Goal: Transaction & Acquisition: Register for event/course

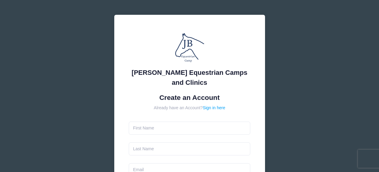
drag, startPoint x: 0, startPoint y: 0, endPoint x: 322, endPoint y: 79, distance: 331.4
click at [322, 79] on div "[PERSON_NAME] Equestrian Camps and Clinics Create an Account Already have an Ac…" at bounding box center [189, 169] width 379 height 338
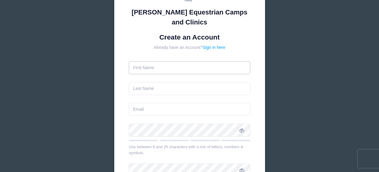
click at [192, 67] on input "text" at bounding box center [190, 67] width 122 height 13
type input "Samantha"
type input "Wood"
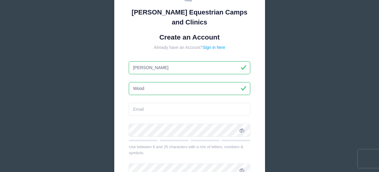
type input "Harve"
type input "harveyw@fecontrols.com"
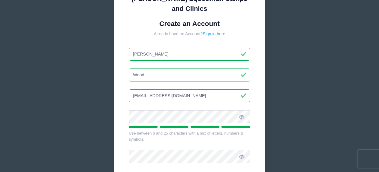
scroll to position [121, 0]
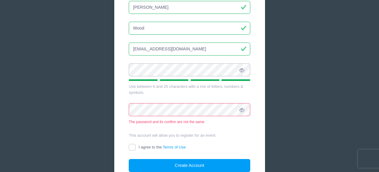
click at [90, 78] on div "Jessica Braswell Equestrian Camps and Clinics Create an Account Already have an…" at bounding box center [189, 52] width 379 height 347
click at [91, 110] on div "Jessica Braswell Equestrian Camps and Clinics Create an Account Already have an…" at bounding box center [189, 52] width 379 height 347
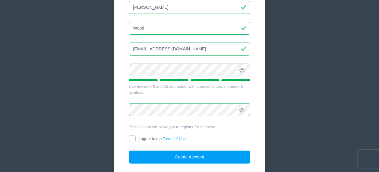
click at [133, 138] on input "I agree to the Terms of Use" at bounding box center [132, 139] width 7 height 7
checkbox input "true"
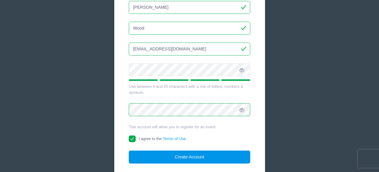
click at [181, 159] on button "Create Account" at bounding box center [190, 157] width 122 height 13
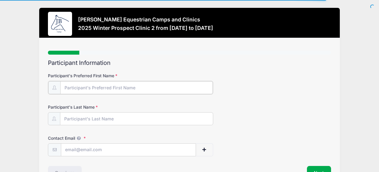
click at [101, 86] on input "Participant's Preferred First Name" at bounding box center [136, 87] width 153 height 13
click at [120, 87] on input "Participant's Preferred First Name" at bounding box center [136, 87] width 153 height 13
type input "[PERSON_NAME]"
type input "Wood"
click at [109, 88] on input "Samantha" at bounding box center [136, 87] width 153 height 13
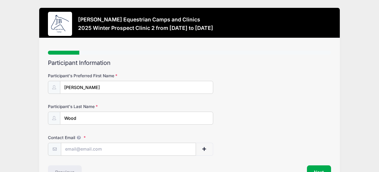
click at [289, 100] on form "Participant's Preferred First Name Samantha Participant's Last Name Wood Contac…" at bounding box center [189, 114] width 283 height 83
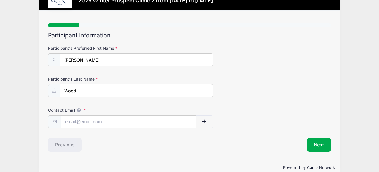
scroll to position [30, 0]
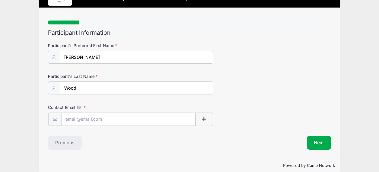
click at [124, 116] on input "Contact Email" at bounding box center [128, 119] width 135 height 13
type input "harveyw@fecontrols.com"
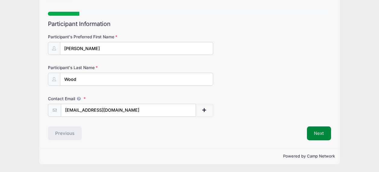
click at [322, 137] on button "Next" at bounding box center [319, 133] width 24 height 14
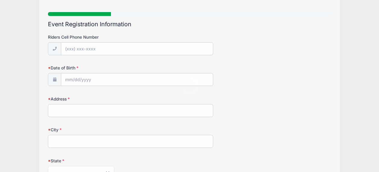
scroll to position [0, 0]
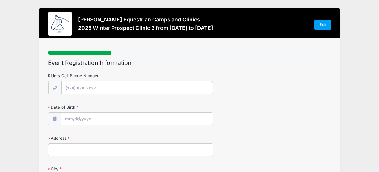
click at [124, 87] on input "Riders Cell Phone Number" at bounding box center [137, 87] width 152 height 13
type input "(209) 637-7552"
click at [99, 120] on input "Date of Birth" at bounding box center [137, 118] width 152 height 13
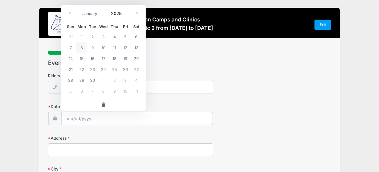
click at [99, 120] on input "Date of Birth" at bounding box center [137, 118] width 152 height 13
click at [101, 115] on input "Date of Birth" at bounding box center [137, 118] width 152 height 13
click at [68, 118] on input "Date of Birth" at bounding box center [137, 118] width 152 height 13
click at [71, 117] on input "Date of Birth" at bounding box center [137, 118] width 152 height 13
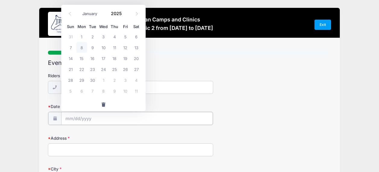
click at [70, 118] on input "Date of Birth" at bounding box center [137, 118] width 152 height 13
click at [70, 12] on icon at bounding box center [70, 14] width 4 height 4
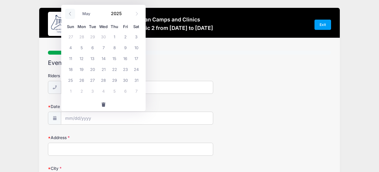
click at [70, 12] on icon at bounding box center [70, 14] width 4 height 4
select select "0"
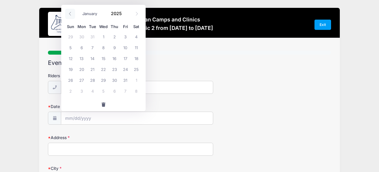
click at [70, 12] on icon at bounding box center [70, 14] width 4 height 4
type input "2024"
click at [70, 12] on icon at bounding box center [70, 14] width 4 height 4
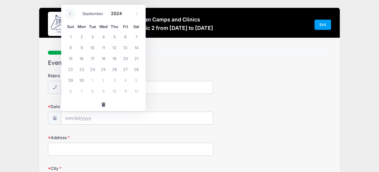
click at [70, 12] on icon at bounding box center [70, 14] width 4 height 4
select select "4"
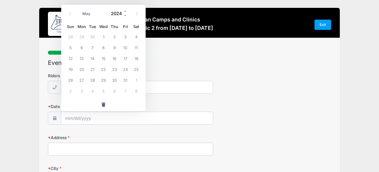
click at [122, 14] on input "2024" at bounding box center [118, 13] width 20 height 9
click at [125, 15] on span at bounding box center [125, 16] width 4 height 5
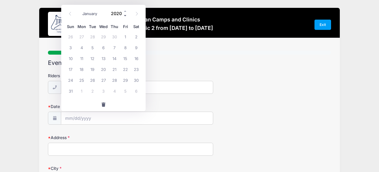
click at [125, 15] on span at bounding box center [125, 16] width 4 height 5
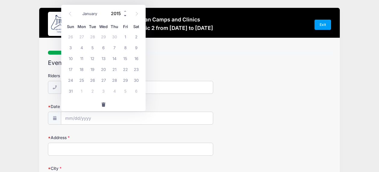
click at [125, 15] on span at bounding box center [125, 16] width 4 height 5
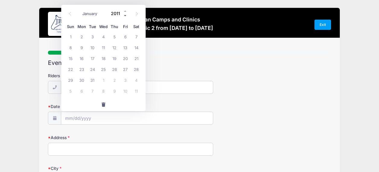
type input "2010"
click at [137, 14] on icon at bounding box center [137, 14] width 4 height 4
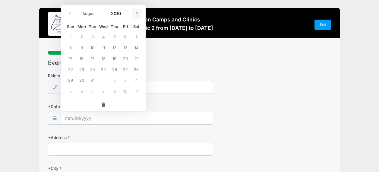
select select "8"
click at [104, 57] on span "15" at bounding box center [103, 58] width 11 height 11
type input "09/15/2010"
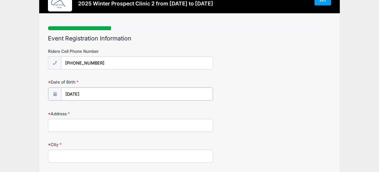
scroll to position [30, 0]
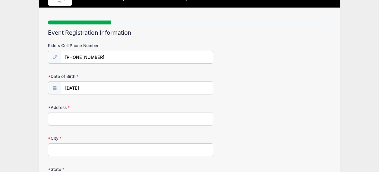
click at [81, 117] on input "Address" at bounding box center [130, 119] width 165 height 13
type input "29878 Clearbrook circle"
type input "Hayward"
select select "CA"
type input "94544"
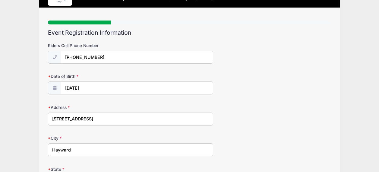
type input "harveyw@fecontrols.com"
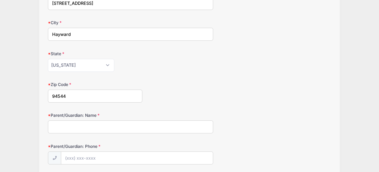
scroll to position [181, 0]
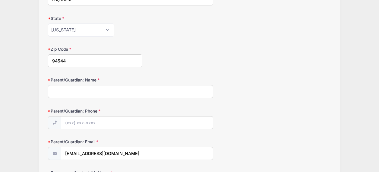
click at [97, 93] on input "Parent/Guardian: Name" at bounding box center [130, 91] width 165 height 13
type input "Harvey Wood"
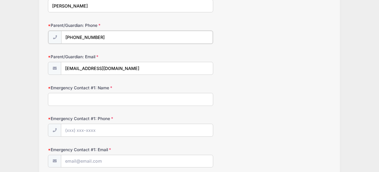
scroll to position [272, 0]
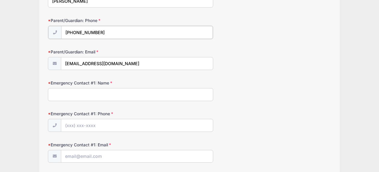
type input "(408) 510-4441"
click at [90, 94] on input "Emergency Contact #1: Name" at bounding box center [130, 94] width 165 height 13
type input "Harvey Wood"
type input "(408) 510-4441"
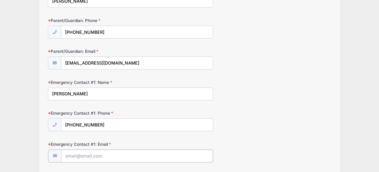
click at [82, 155] on input "Emergency Contact #1: Email" at bounding box center [137, 156] width 152 height 13
type input "harveyw@fecontrols.com"
type input "(408) 510-4441"
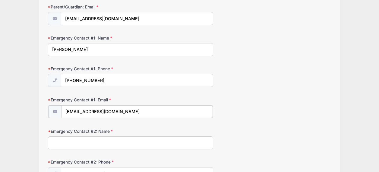
scroll to position [332, 0]
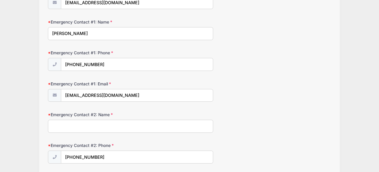
click at [174, 125] on input "Emergency Contact #2: Name" at bounding box center [130, 126] width 165 height 13
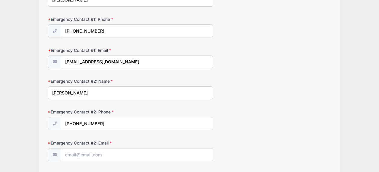
scroll to position [392, 0]
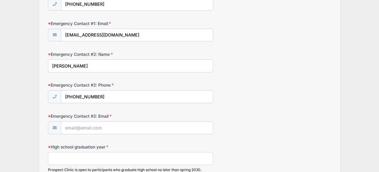
type input "Florabel Espartero"
click at [125, 95] on input "(408) 510-4441" at bounding box center [137, 97] width 152 height 13
type input "(408) 313-7724"
type input "florabele@fecontrols.com"
click at [117, 160] on input "High school graduation year" at bounding box center [130, 158] width 165 height 13
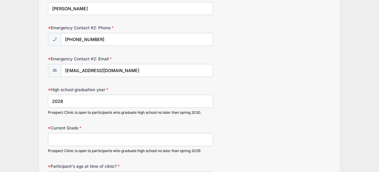
scroll to position [453, 0]
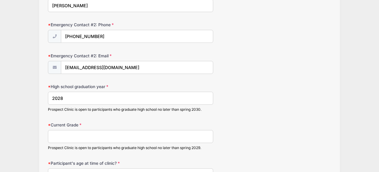
type input "2028"
click at [85, 139] on input "Current Grade" at bounding box center [130, 136] width 165 height 13
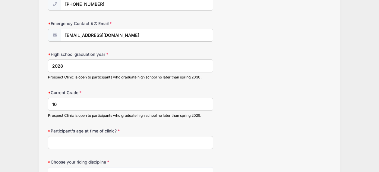
scroll to position [513, 0]
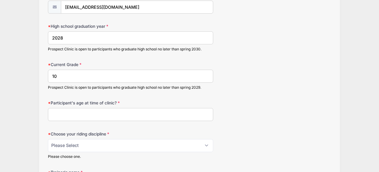
type input "10"
click at [136, 112] on input "Participant's age at time of clinic?" at bounding box center [130, 114] width 165 height 13
type input "15"
click at [120, 143] on select "Please Select jumping seat western reining western horsemanship" at bounding box center [130, 145] width 165 height 13
select select "jumping seat"
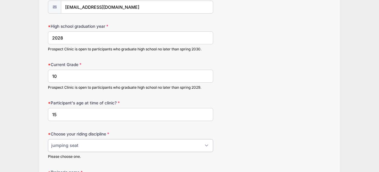
click at [48, 139] on select "Please Select jumping seat western reining western horsemanship" at bounding box center [130, 145] width 165 height 13
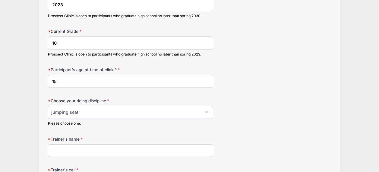
scroll to position [573, 0]
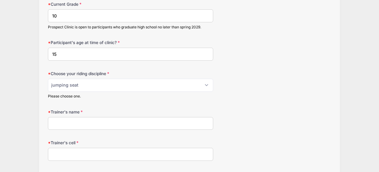
click at [132, 120] on input "Trainer's name" at bounding box center [130, 123] width 165 height 13
type input "Cassandra Keith"
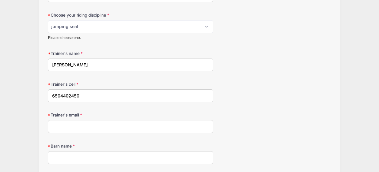
scroll to position [634, 0]
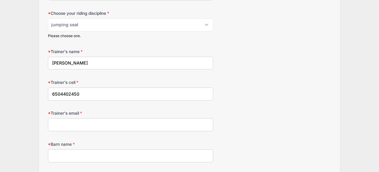
type input "6504402450"
click at [99, 124] on input "Trainer's email" at bounding box center [130, 124] width 165 height 13
type input "c"
type input "5starequestrian@gmail.com"
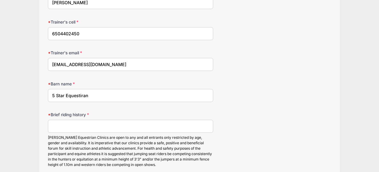
scroll to position [724, 0]
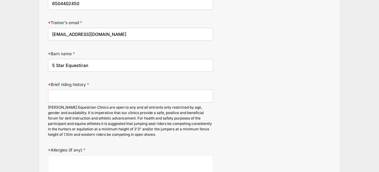
type input "5 Star Equestiran"
click at [72, 95] on input "Brief riding history" at bounding box center [130, 96] width 165 height 13
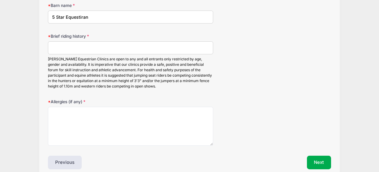
scroll to position [802, 0]
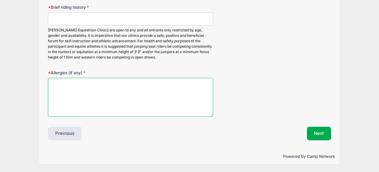
click at [106, 99] on textarea "Allergies (if any)" at bounding box center [130, 97] width 165 height 39
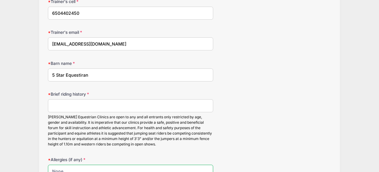
scroll to position [711, 0]
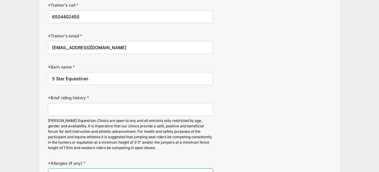
type textarea "None"
click at [99, 107] on input "Brief riding history" at bounding box center [130, 109] width 165 height 13
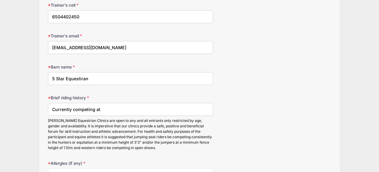
click at [132, 111] on input "Currently competing at" at bounding box center [130, 109] width 165 height 13
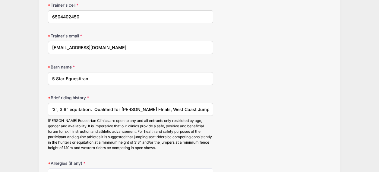
scroll to position [0, 55]
click at [139, 109] on input "Currently competing at 3'3", 3'6" equitation. Qualified for Hammel FInals, West…" at bounding box center [130, 109] width 165 height 13
click at [208, 110] on input "Currently competing at 3'3", 3'6" equitation. Qualified for Hammel Finals, West…" at bounding box center [130, 109] width 165 height 13
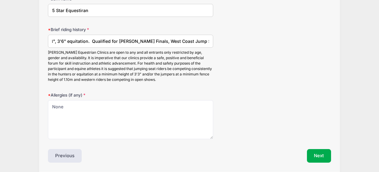
scroll to position [802, 0]
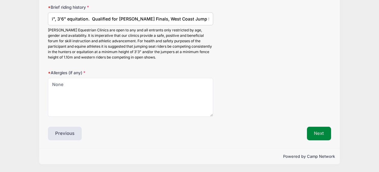
type input "Currently competing at 3'3", 3'6" equitation. Qualified for Hammel Finals, West…"
click at [320, 133] on button "Next" at bounding box center [319, 134] width 24 height 14
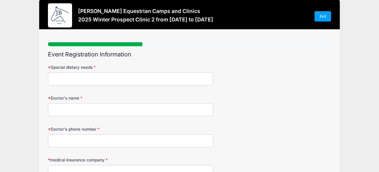
scroll to position [0, 0]
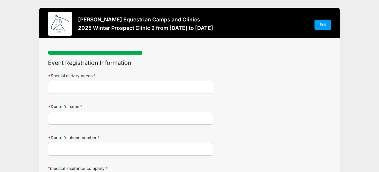
click at [93, 86] on input "Special dietary needs" at bounding box center [130, 87] width 165 height 13
type input "None"
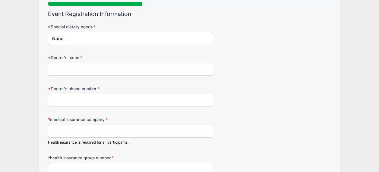
scroll to position [60, 0]
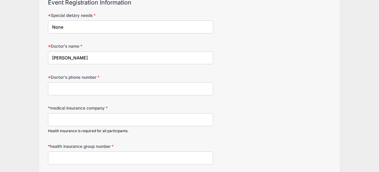
type input "Carloyn"
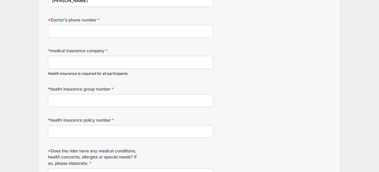
scroll to position [103, 0]
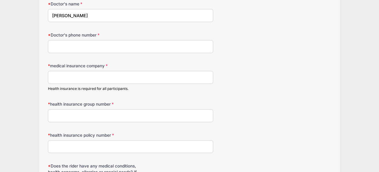
click at [115, 15] on input "Carloyn" at bounding box center [130, 15] width 165 height 13
type input "Carloyn Hudson"
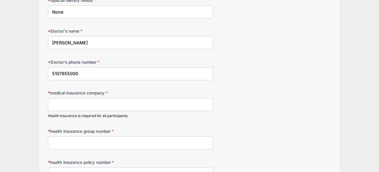
scroll to position [72, 0]
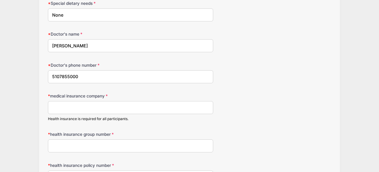
type input "5107855000"
click at [84, 108] on input "medical insurance company" at bounding box center [130, 107] width 165 height 13
type input "Blue Cross CA"
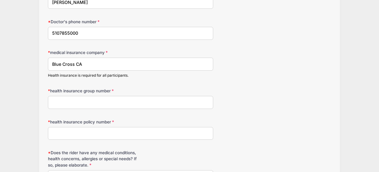
scroll to position [133, 0]
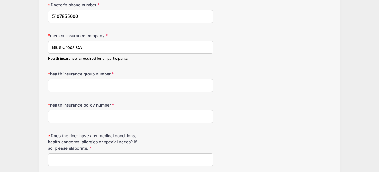
click at [92, 156] on input "Does the rider have any medical conditions, health concerns, allergies or speci…" at bounding box center [130, 159] width 165 height 13
type input "No"
click at [76, 85] on input "health insurance group number" at bounding box center [130, 85] width 165 height 13
type input "1016280069"
click at [74, 115] on input "health insurance policy number" at bounding box center [130, 116] width 165 height 13
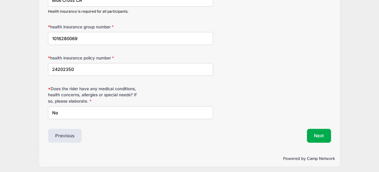
scroll to position [182, 0]
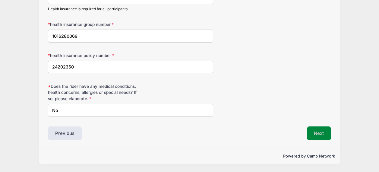
type input "24202350"
click at [314, 131] on button "Next" at bounding box center [319, 133] width 24 height 14
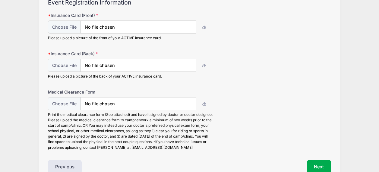
scroll to position [30, 0]
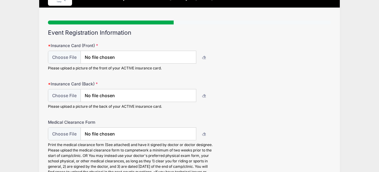
click at [265, 62] on div "Insurance Card (Front) Please upload a picture of the front of your ACTIVE insu…" at bounding box center [189, 57] width 283 height 28
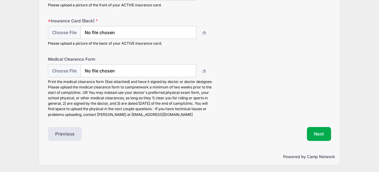
scroll to position [94, 0]
click at [56, 136] on button "Previous" at bounding box center [65, 134] width 34 height 14
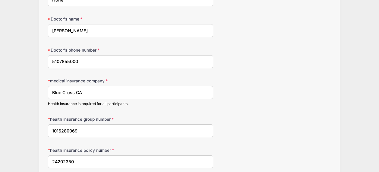
scroll to position [91, 0]
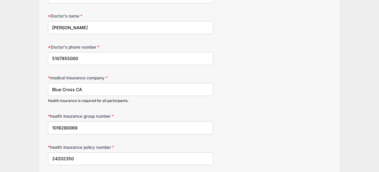
drag, startPoint x: 92, startPoint y: 127, endPoint x: 24, endPoint y: 130, distance: 67.7
click at [24, 130] on div "Jessica Braswell Equestrian Camps and Clinics 2025 Winter Prospect Clinic 2 fro…" at bounding box center [189, 86] width 361 height 354
type input "w0066958"
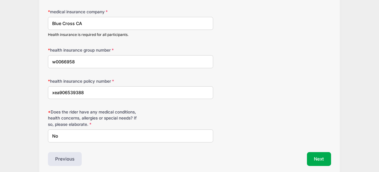
scroll to position [182, 0]
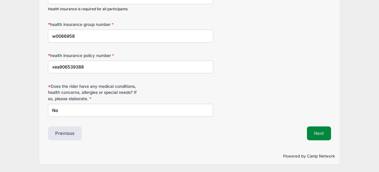
type input "xea906539388"
click at [321, 134] on button "Next" at bounding box center [319, 133] width 24 height 14
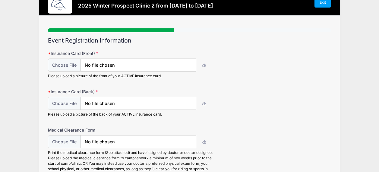
scroll to position [3, 0]
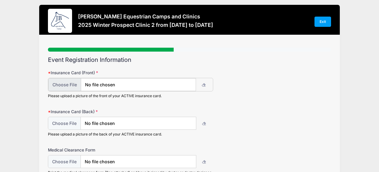
click at [71, 81] on input "file" at bounding box center [122, 84] width 148 height 13
type input "C:\fakepath\IMG_6108.jpg"
click at [70, 123] on input "file" at bounding box center [122, 123] width 148 height 13
type input "C:\fakepath\IMG_6109.jpg"
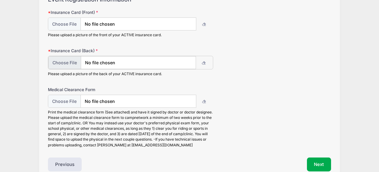
scroll to position [94, 0]
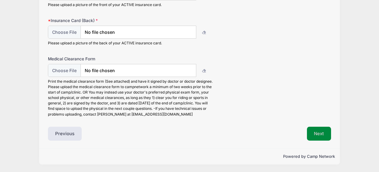
click at [316, 135] on button "Next" at bounding box center [319, 134] width 24 height 14
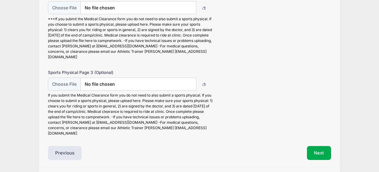
scroll to position [159, 0]
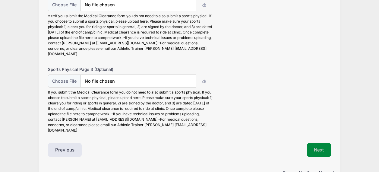
click at [318, 143] on button "Next" at bounding box center [319, 150] width 24 height 14
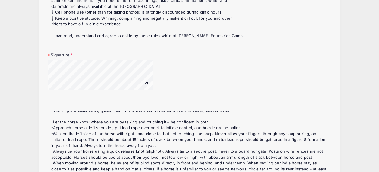
scroll to position [120, 0]
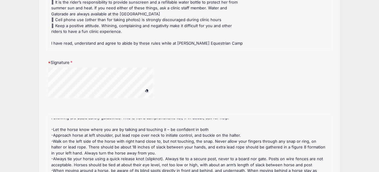
click at [147, 90] on span at bounding box center [147, 90] width 4 height 3
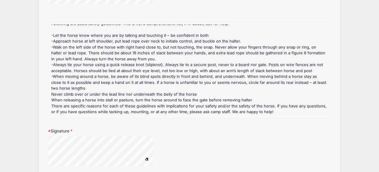
scroll to position [271, 0]
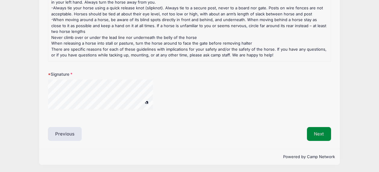
click at [318, 132] on button "Next" at bounding box center [319, 134] width 24 height 14
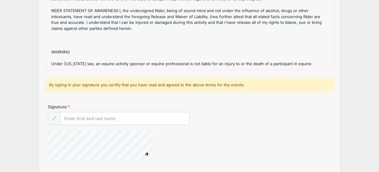
scroll to position [83, 0]
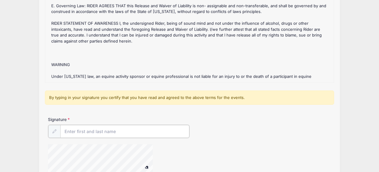
click at [98, 132] on input "Signature" at bounding box center [124, 131] width 129 height 13
type input "Harvey Wood"
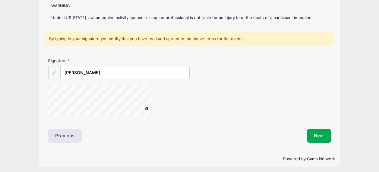
scroll to position [143, 0]
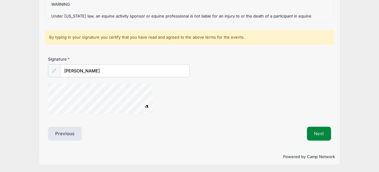
click at [323, 133] on button "Next" at bounding box center [319, 134] width 24 height 14
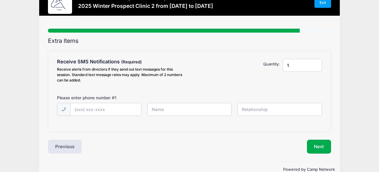
scroll to position [0, 0]
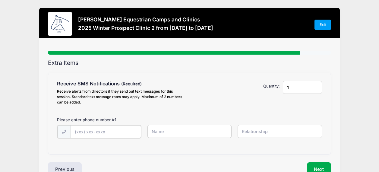
click at [88, 130] on input "text" at bounding box center [106, 131] width 71 height 13
type input "(408) 510-4441"
type input "Harvey Wood"
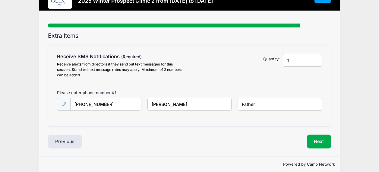
scroll to position [30, 0]
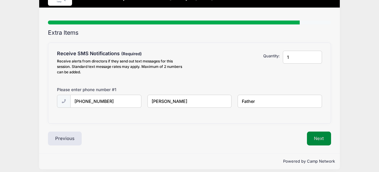
type input "Father"
click at [318, 136] on button "Next" at bounding box center [319, 139] width 24 height 14
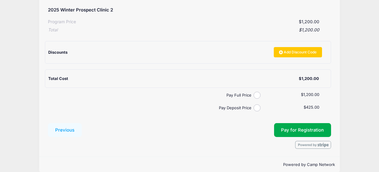
scroll to position [121, 0]
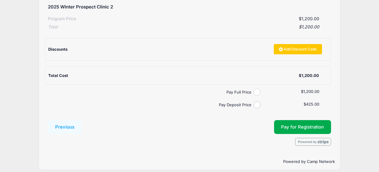
click at [257, 92] on input "Pay Full Price" at bounding box center [257, 92] width 7 height 7
radio input "true"
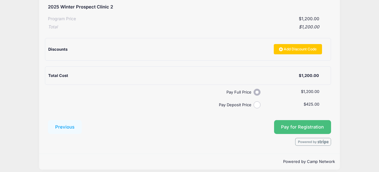
click at [298, 126] on button "Pay for Registration" at bounding box center [302, 127] width 57 height 14
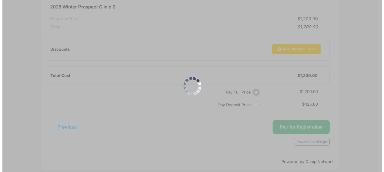
scroll to position [114, 0]
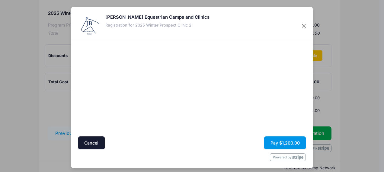
click at [279, 143] on button "Pay $1,200.00" at bounding box center [285, 142] width 42 height 13
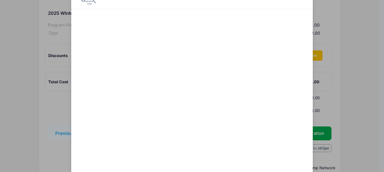
scroll to position [72, 0]
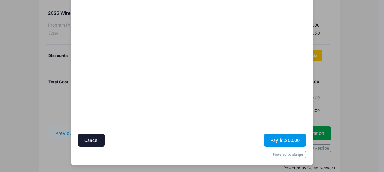
click at [292, 137] on button "Pay $1,200.00" at bounding box center [285, 140] width 42 height 13
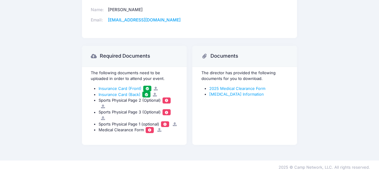
scroll to position [314, 0]
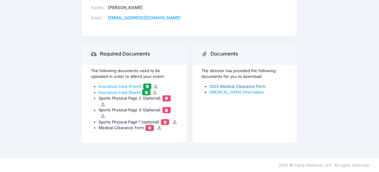
click at [247, 86] on link "2025 Medical Clearance Form" at bounding box center [237, 86] width 56 height 5
click at [233, 92] on link "Concussion Information" at bounding box center [236, 92] width 55 height 5
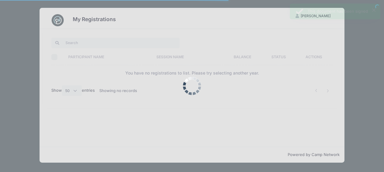
select select "50"
